Goal: Task Accomplishment & Management: Use online tool/utility

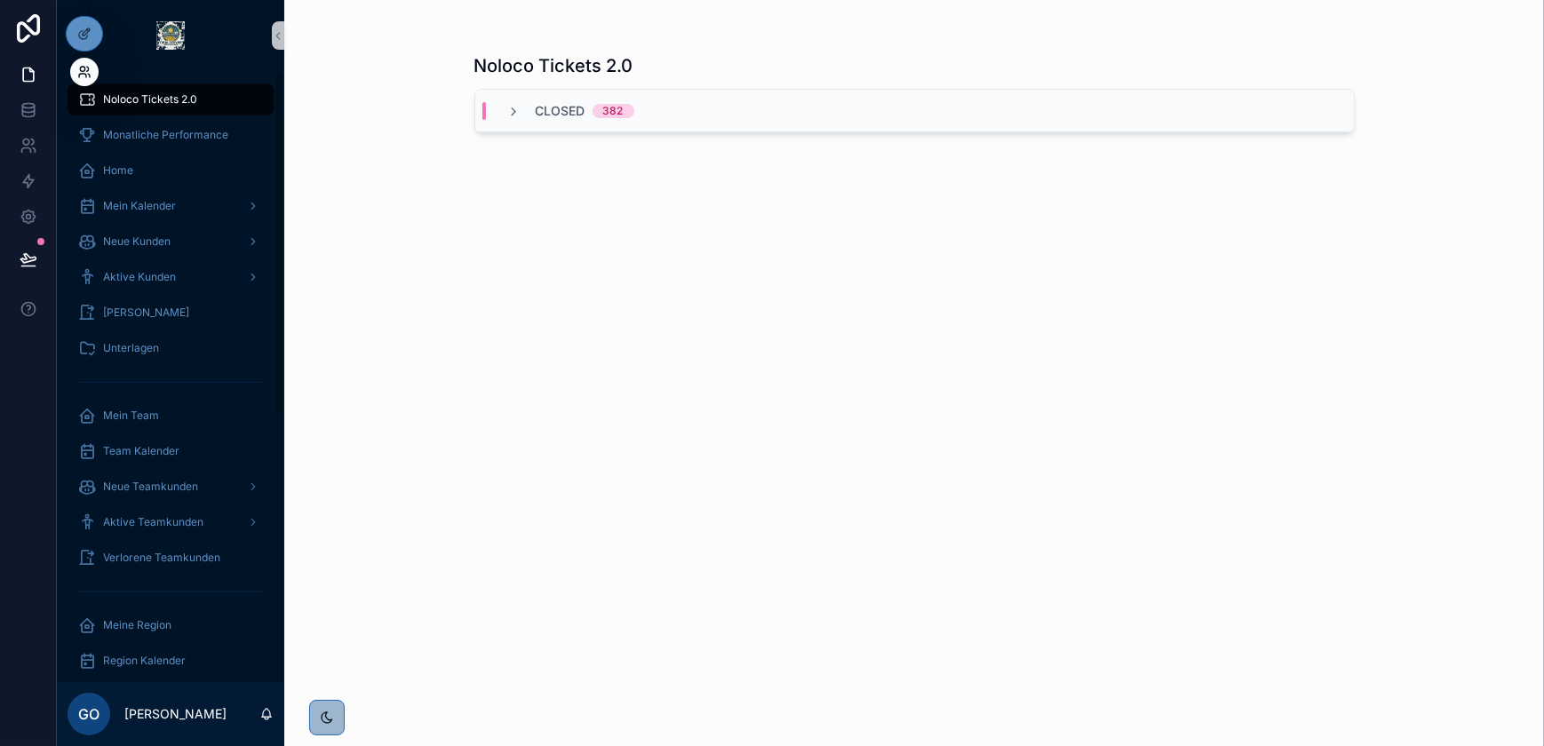
click at [89, 68] on icon at bounding box center [88, 69] width 2 height 4
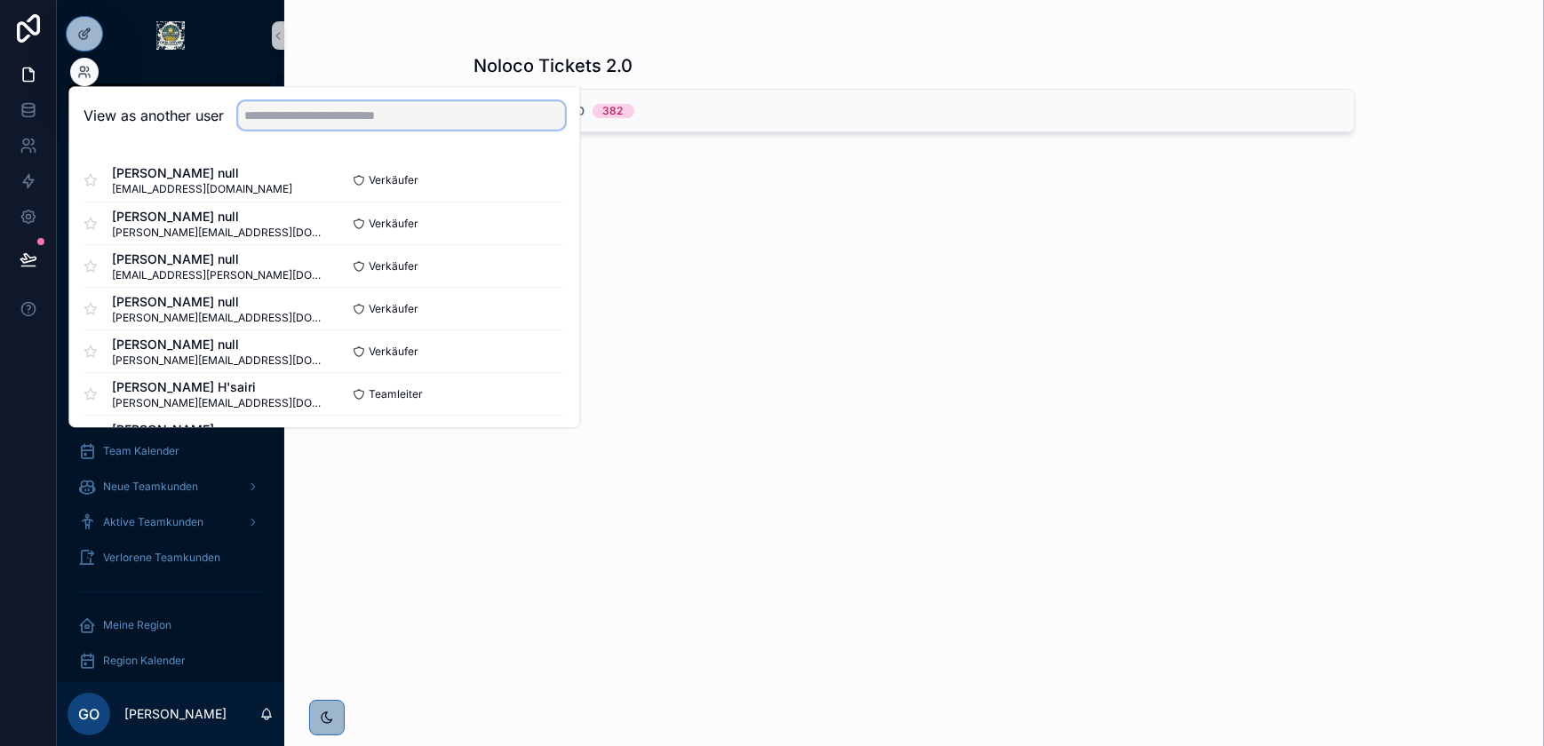
click at [279, 119] on input "text" at bounding box center [401, 115] width 327 height 28
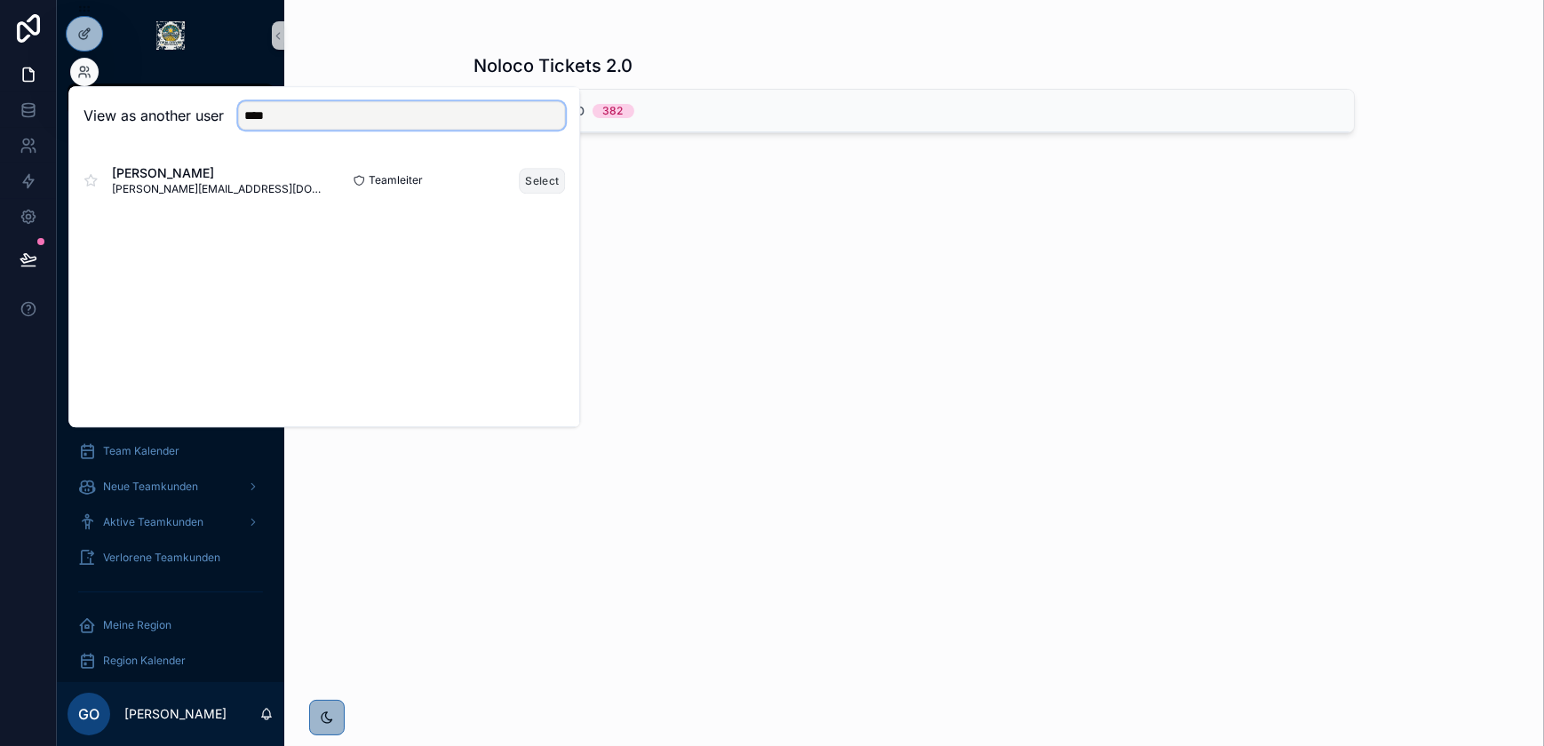
type input "****"
click at [529, 179] on button "Select" at bounding box center [542, 181] width 46 height 26
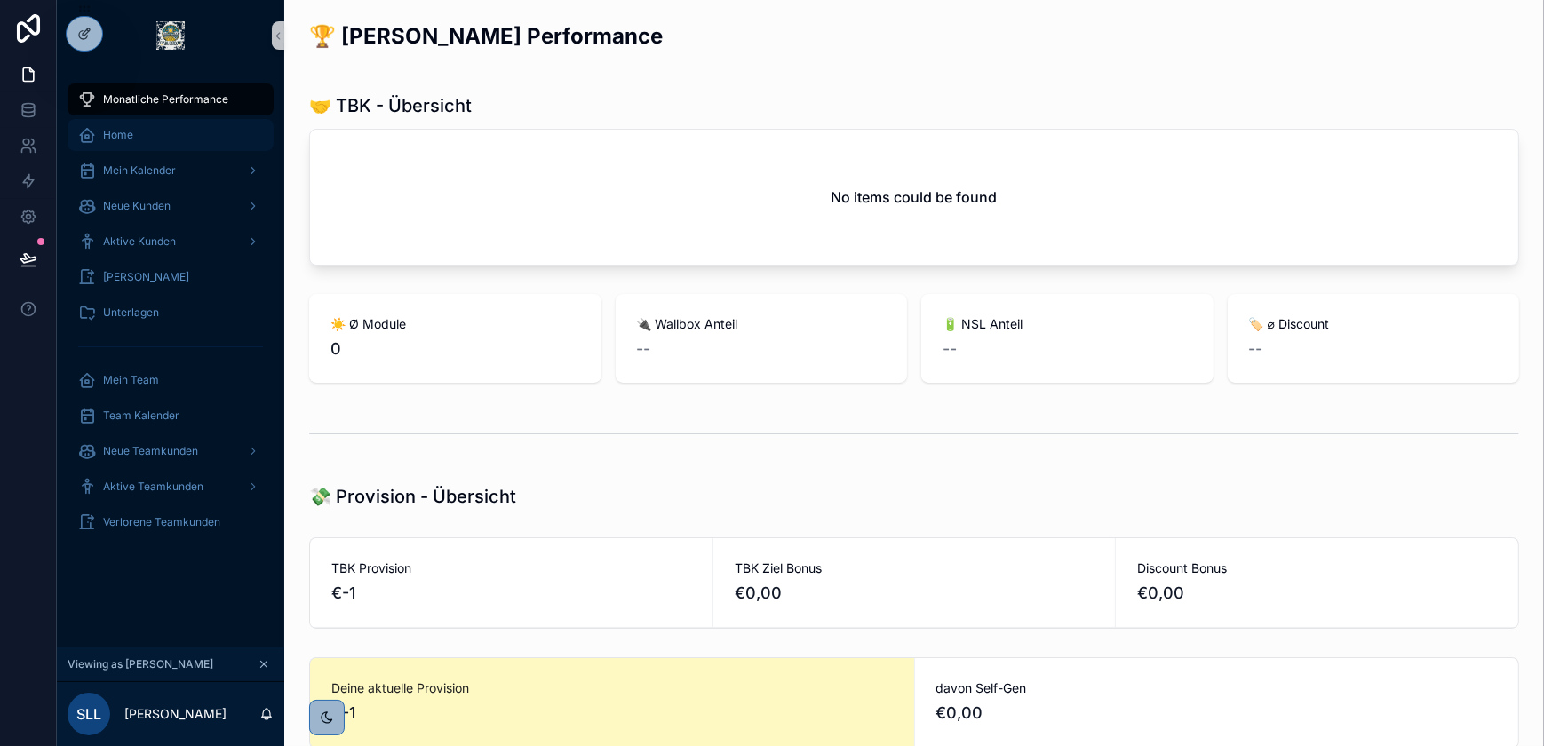
click at [151, 139] on div "Home" at bounding box center [170, 135] width 185 height 28
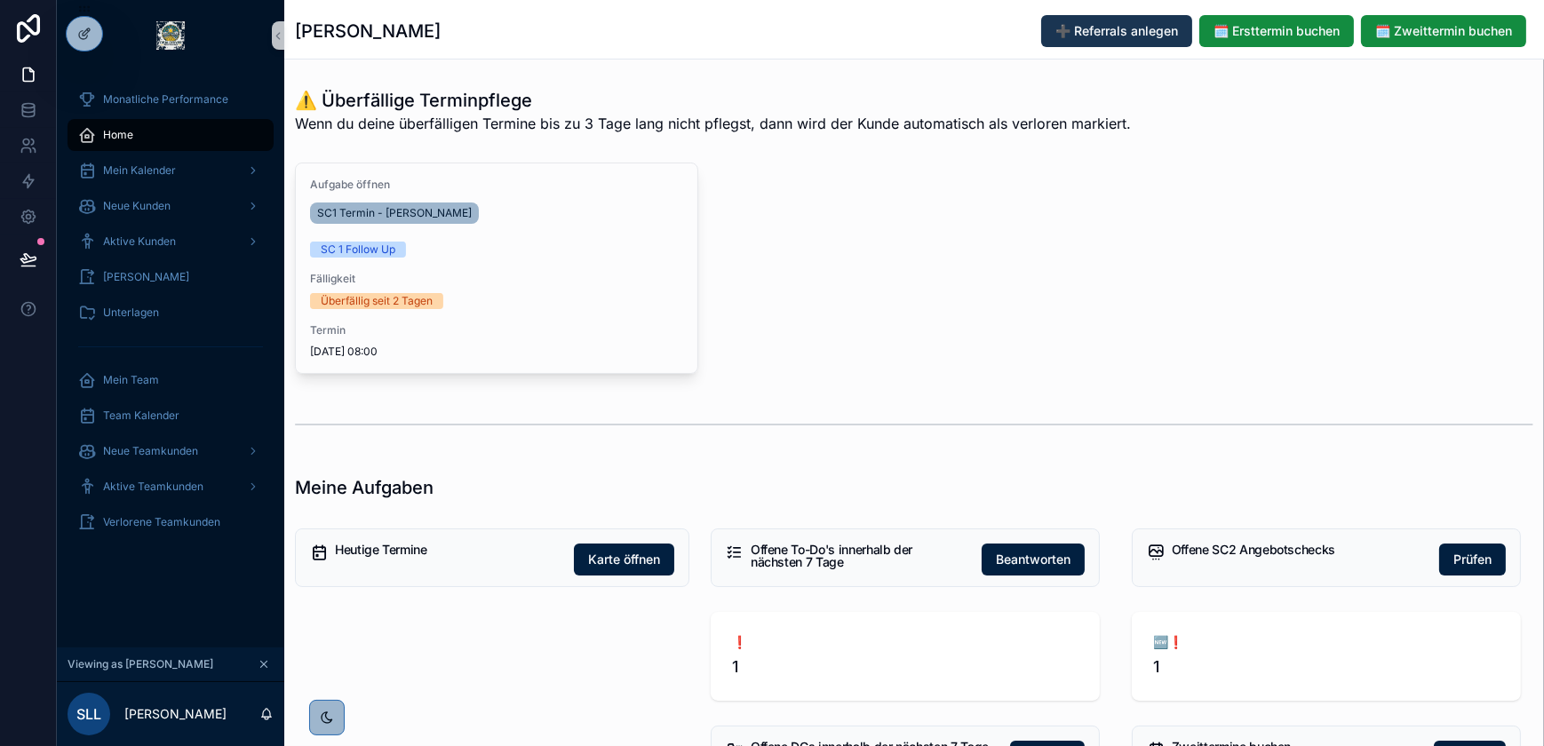
click at [1109, 32] on span "➕ Referrals anlegen" at bounding box center [1117, 31] width 123 height 18
click at [1271, 31] on span "🗓️ Ersttermin buchen" at bounding box center [1277, 31] width 126 height 18
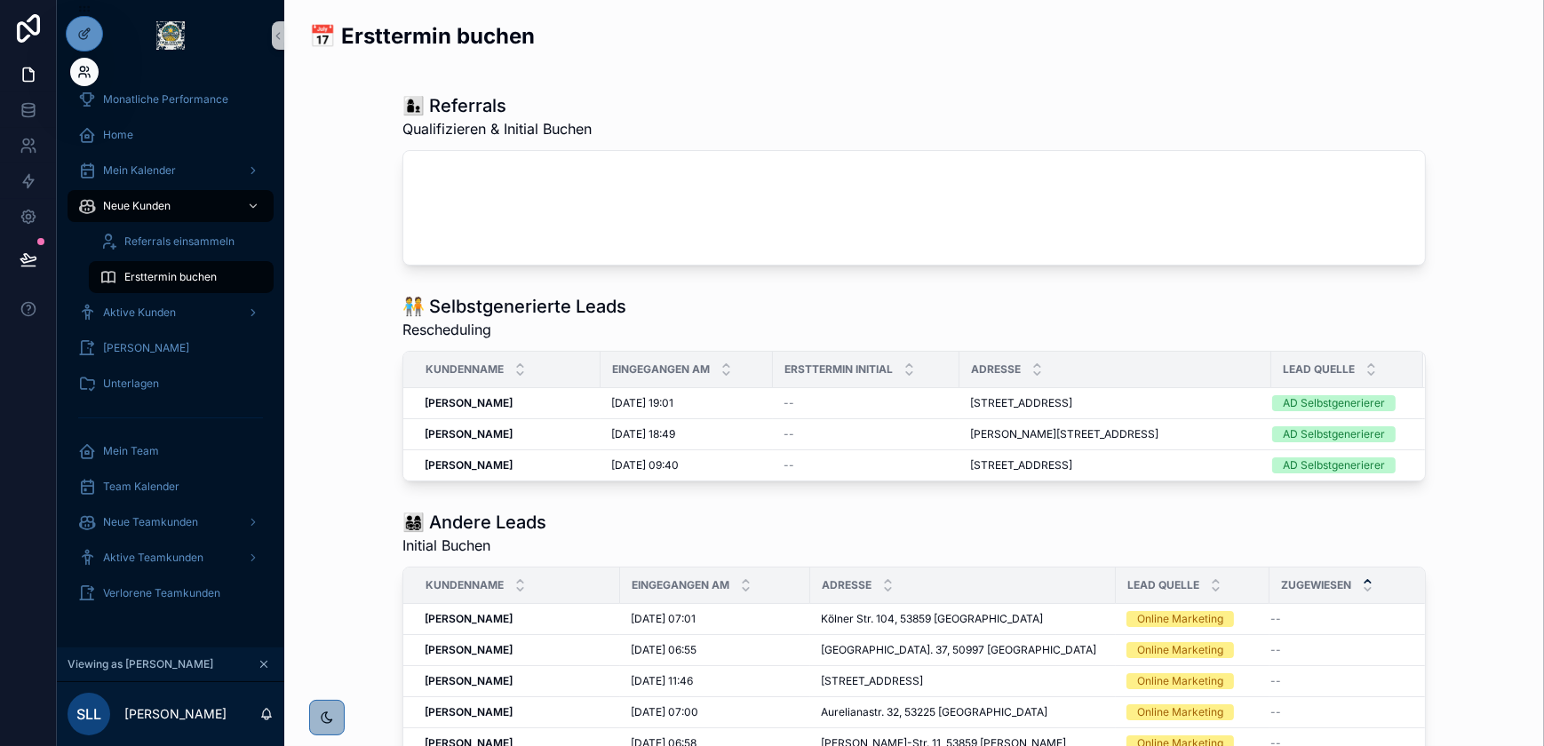
click at [80, 68] on icon at bounding box center [82, 69] width 4 height 4
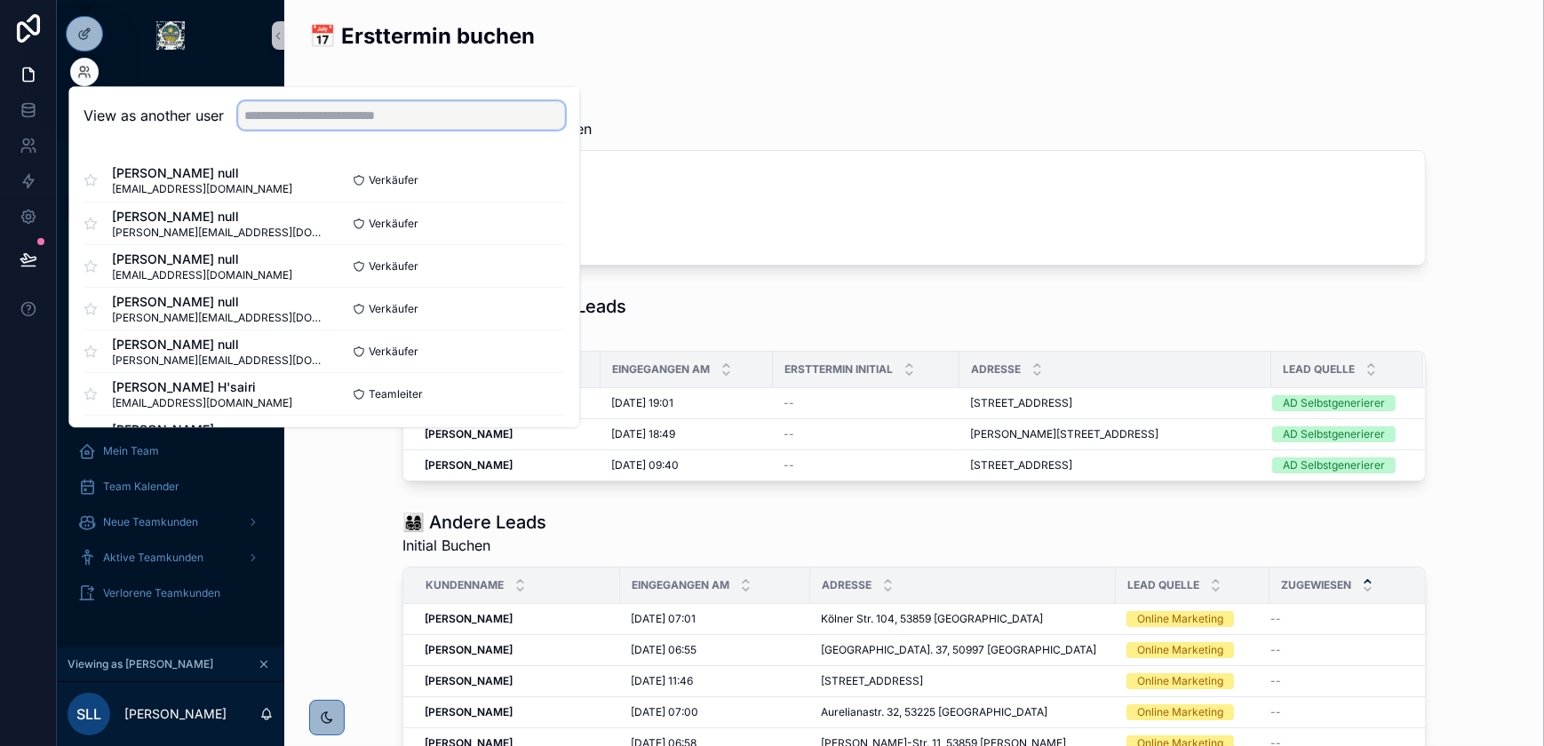
click at [333, 112] on input "text" at bounding box center [401, 115] width 327 height 28
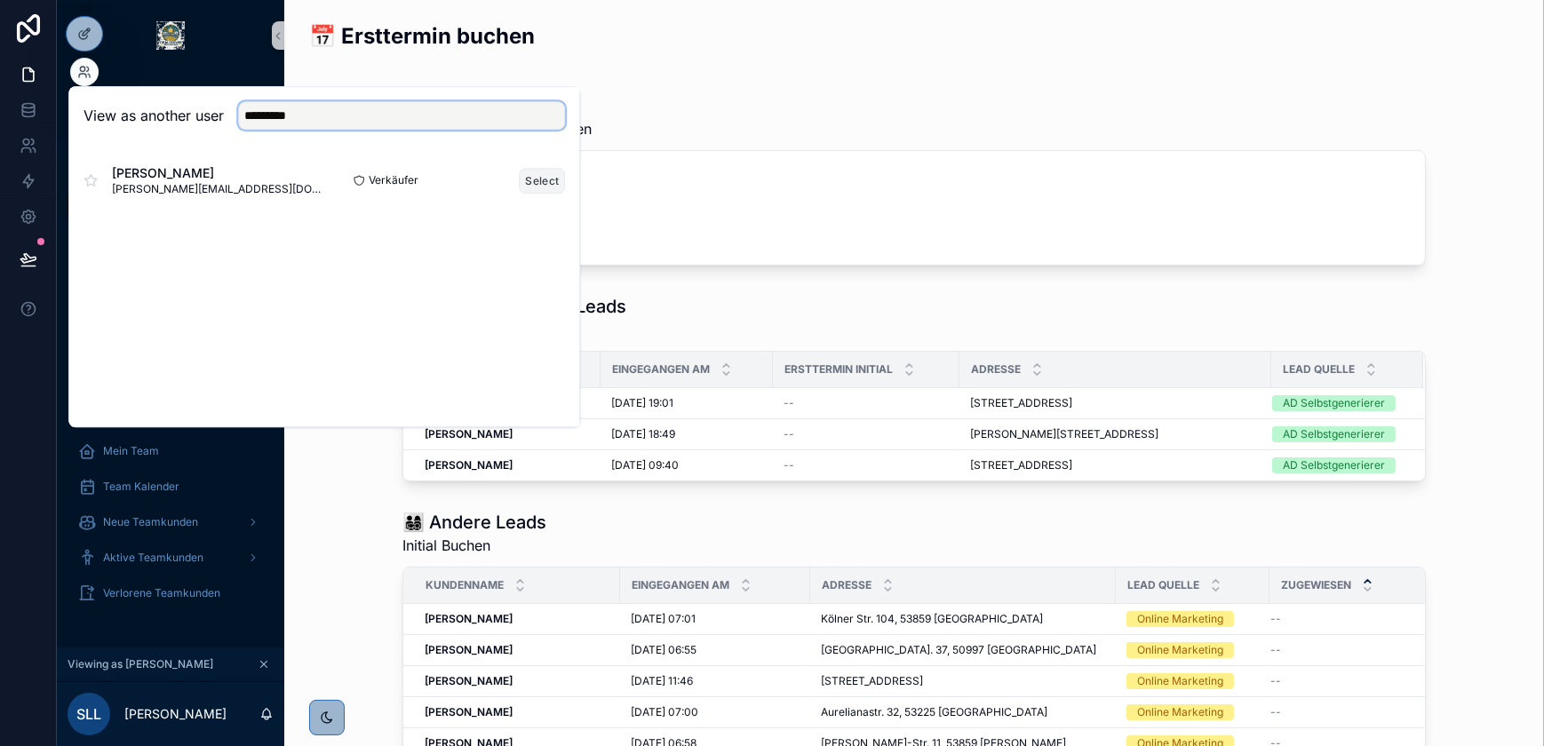
type input "*********"
click at [554, 174] on button "Select" at bounding box center [542, 181] width 46 height 26
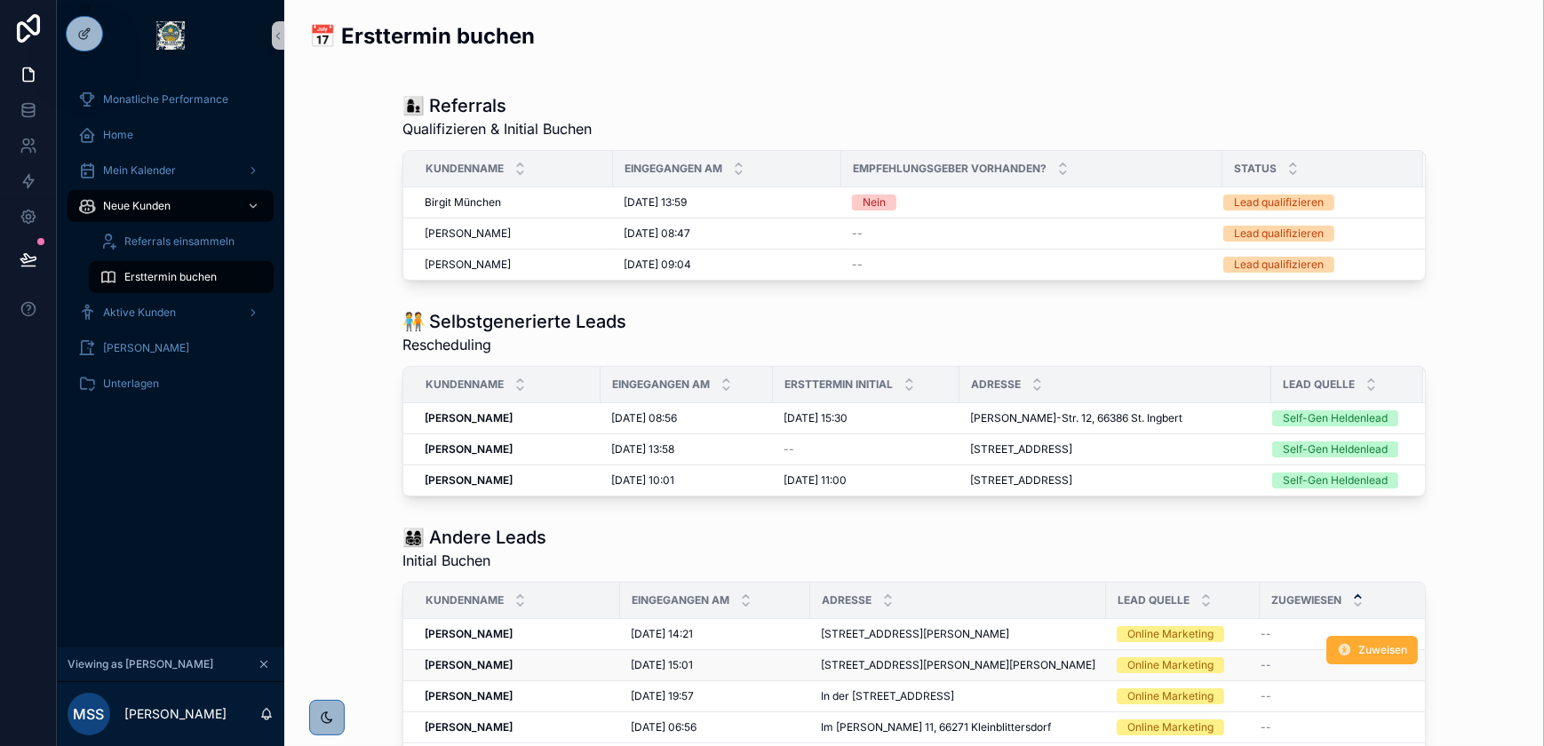
scroll to position [300, 0]
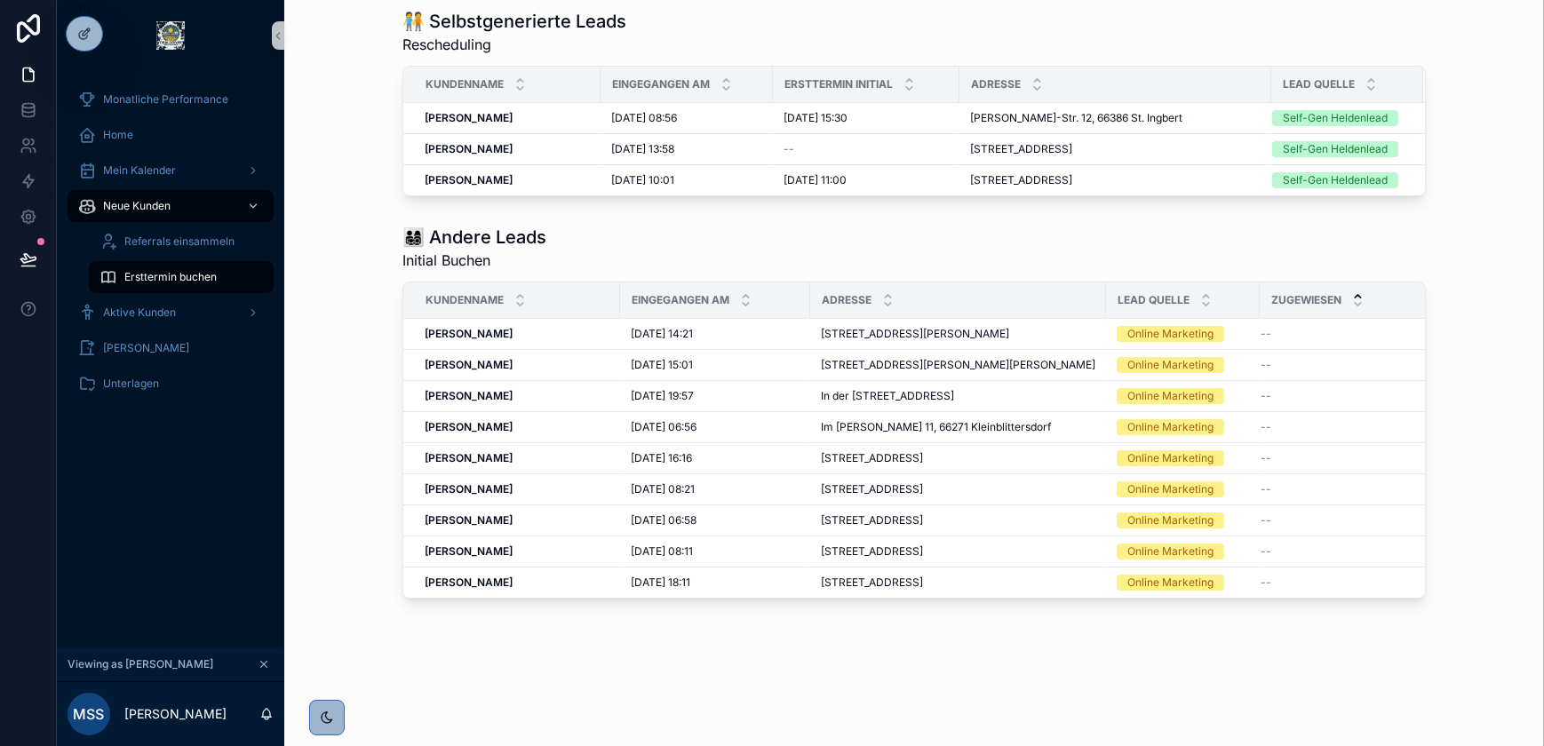
click at [174, 293] on div "Ersttermin buchen" at bounding box center [181, 277] width 206 height 36
click at [173, 307] on span "Aktive Kunden" at bounding box center [139, 313] width 73 height 14
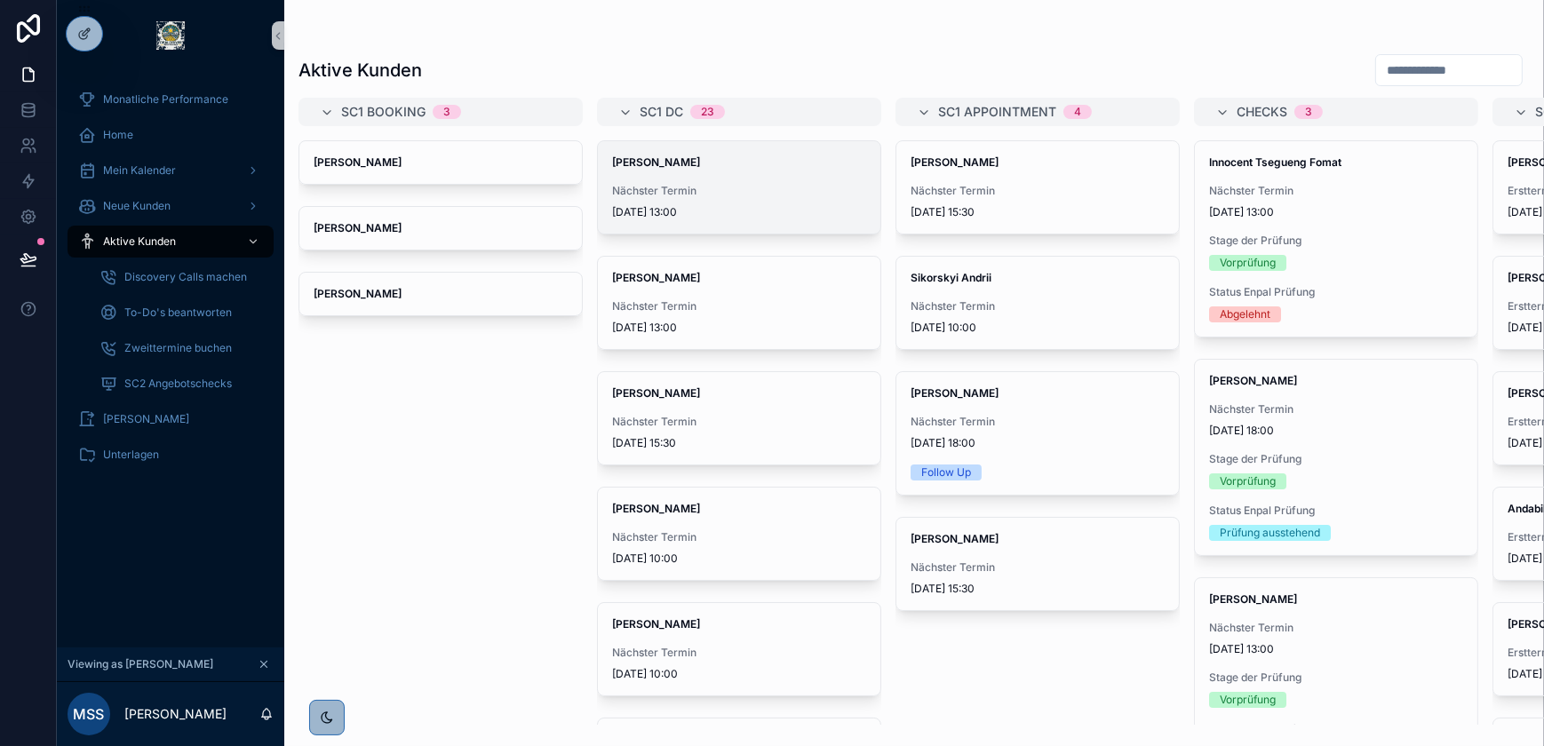
click at [686, 186] on span "Nächster Termin" at bounding box center [739, 191] width 254 height 14
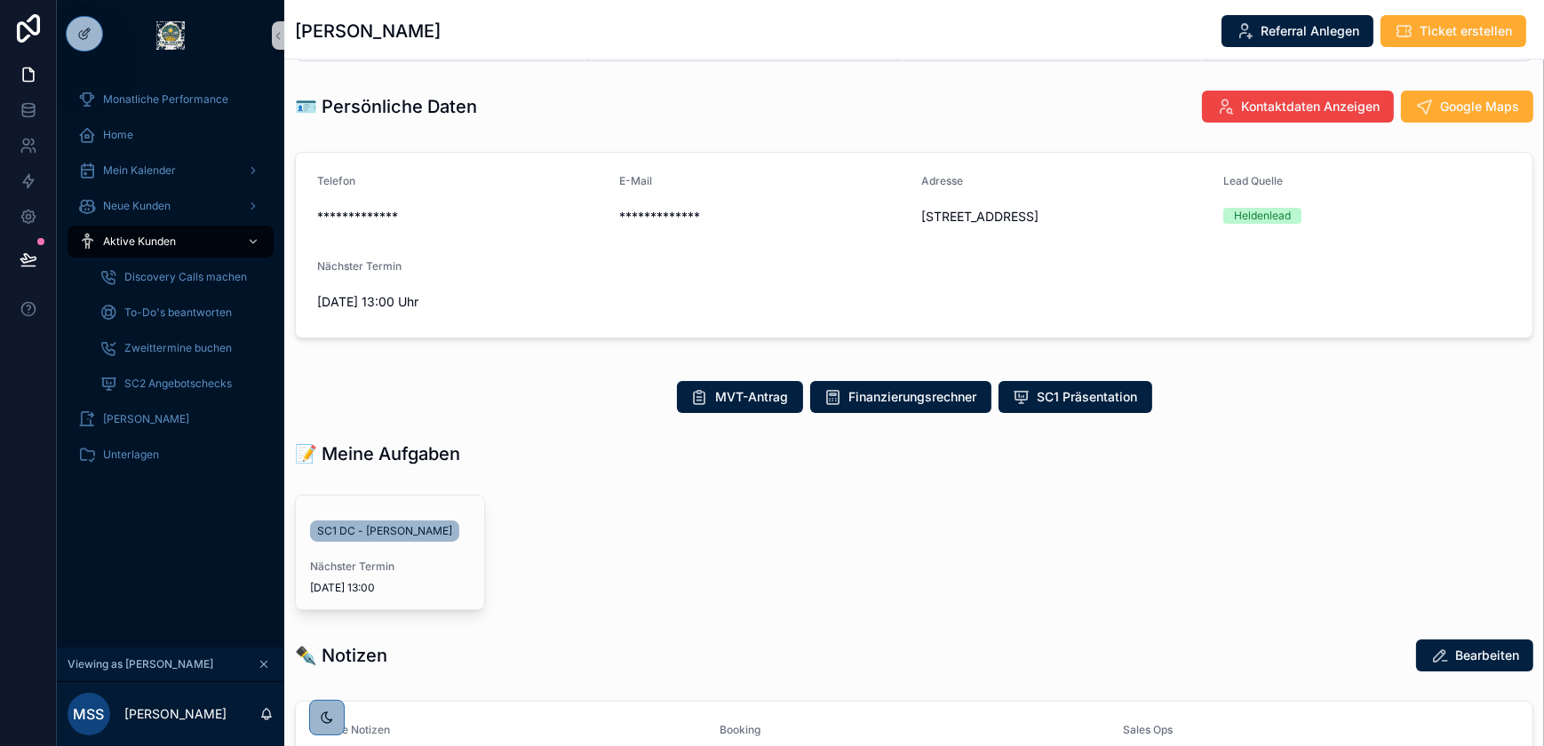
scroll to position [161, 0]
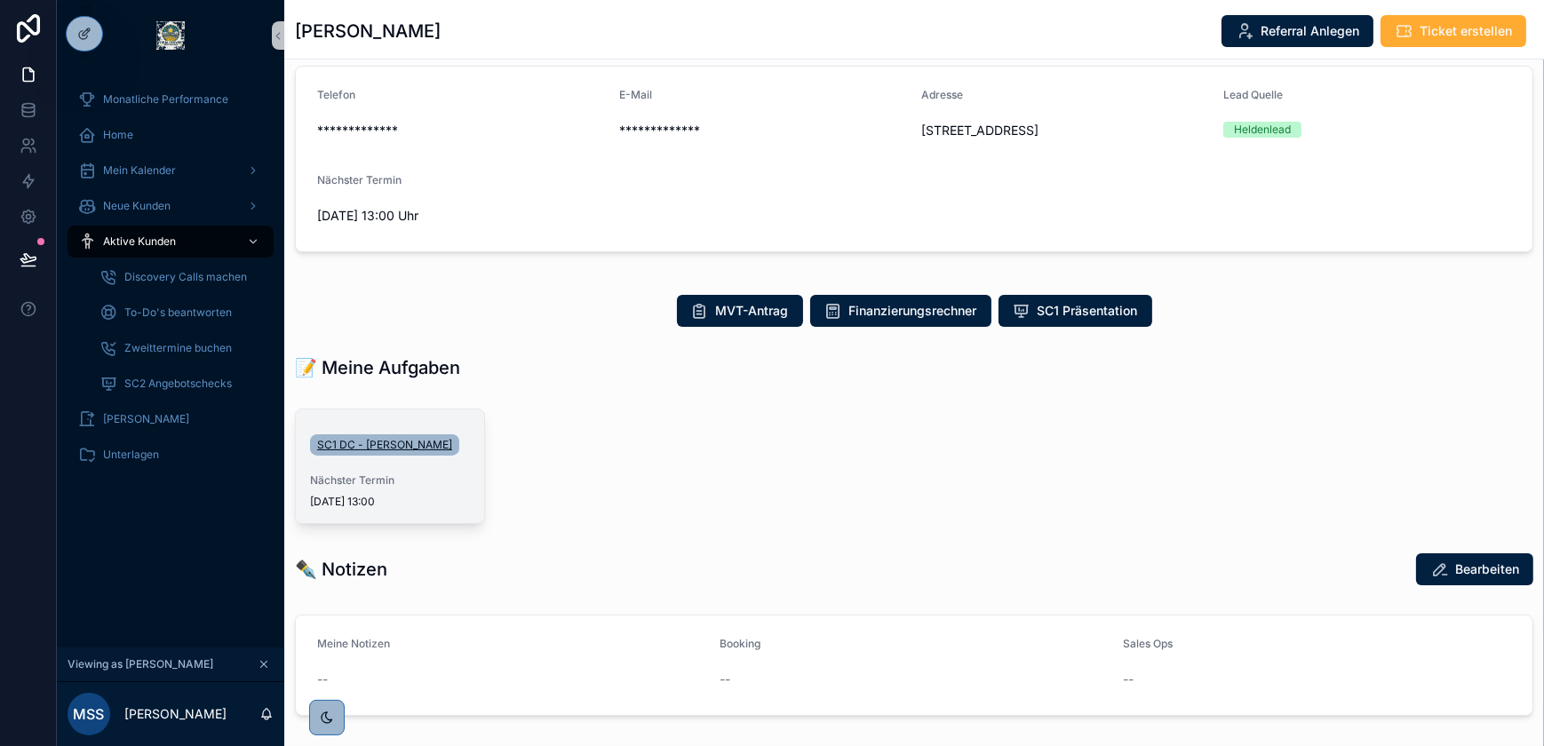
click at [392, 453] on link "SC1 DC - [PERSON_NAME]" at bounding box center [384, 445] width 149 height 21
